Goal: Task Accomplishment & Management: Manage account settings

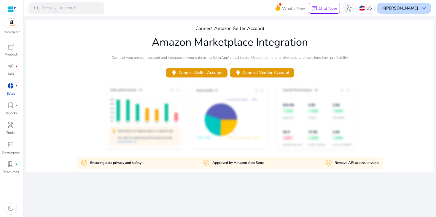
click at [413, 11] on b "[PERSON_NAME]" at bounding box center [402, 8] width 34 height 6
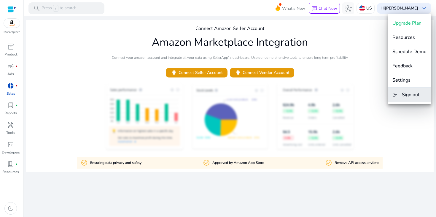
click at [400, 95] on button "logout Sign out" at bounding box center [410, 95] width 44 height 14
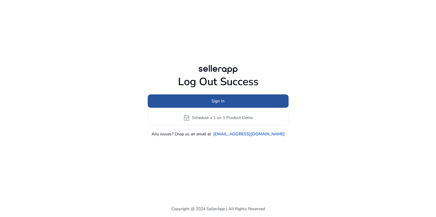
click at [231, 105] on span at bounding box center [218, 101] width 141 height 14
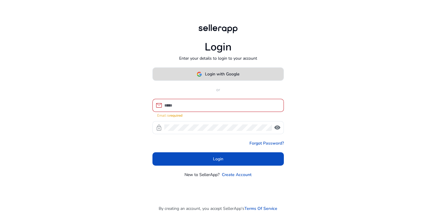
click at [242, 81] on span at bounding box center [218, 74] width 131 height 14
